Goal: Task Accomplishment & Management: Use online tool/utility

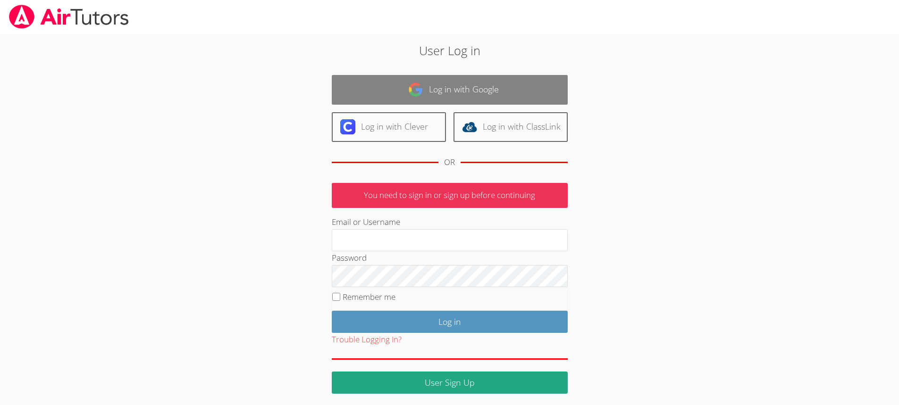
click at [516, 85] on link "Log in with Google" at bounding box center [450, 90] width 236 height 30
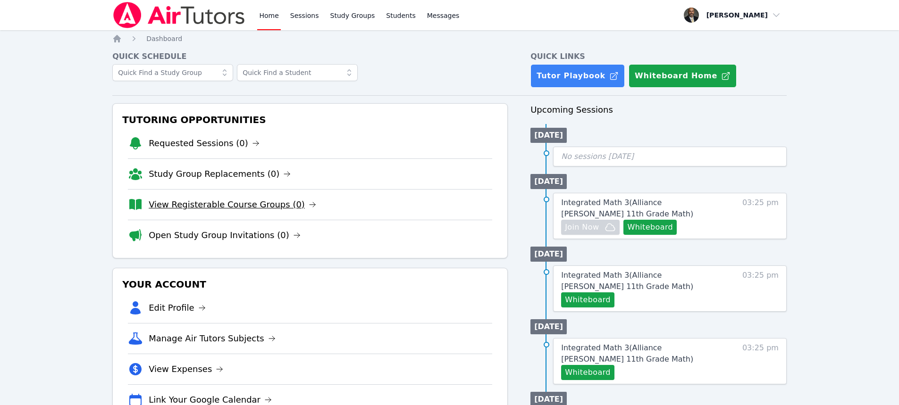
click at [233, 204] on link "View Registerable Course Groups (0)" at bounding box center [232, 204] width 167 height 13
